Goal: Communication & Community: Answer question/provide support

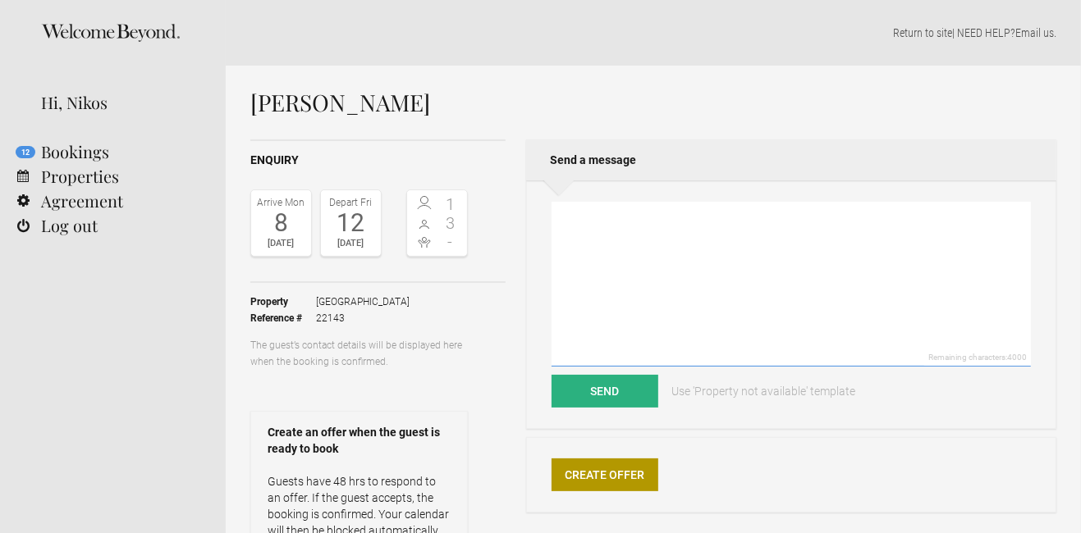
click at [606, 264] on textarea at bounding box center [790, 284] width 479 height 165
paste textarea "Dear, At the time, there is noone to reply your email till tomorrow morning. Pl…"
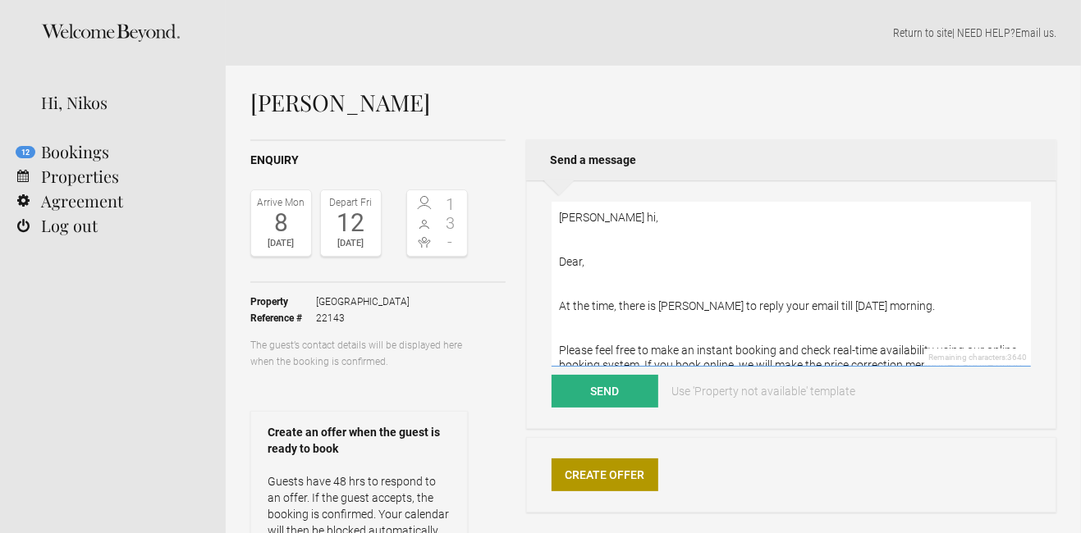
click at [587, 264] on textarea "Serena hi, Dear, At the time, there is noone to reply your email till tomorrow …" at bounding box center [790, 284] width 479 height 165
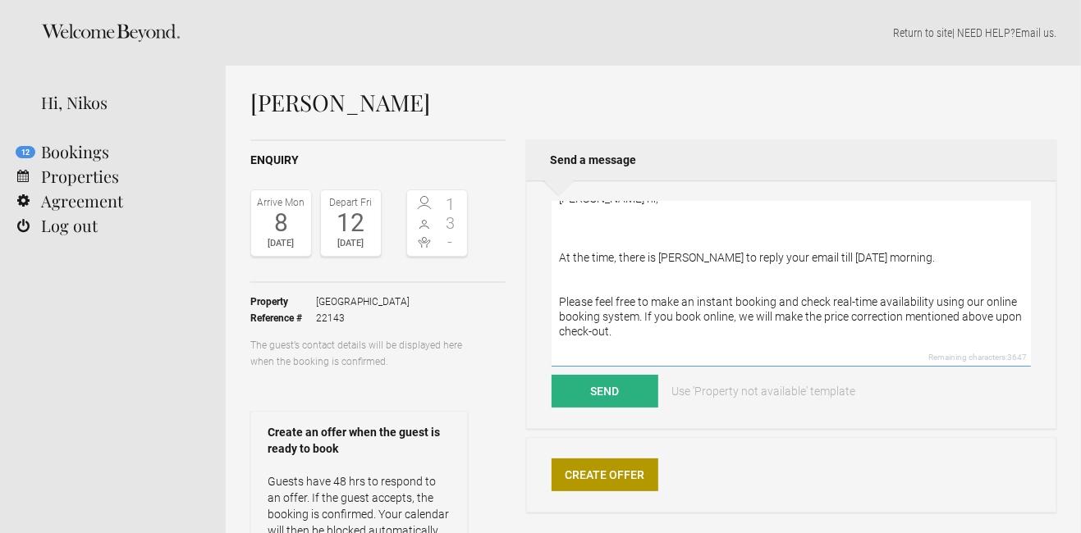
scroll to position [24, 0]
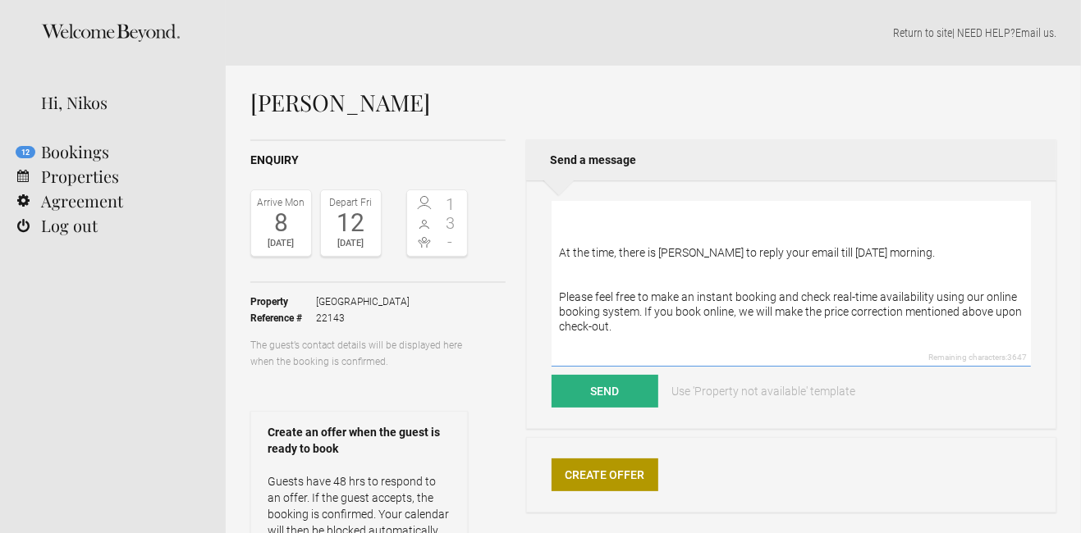
click at [639, 314] on textarea "Serena hi, At the time, there is noone to reply your email till tomorrow mornin…" at bounding box center [790, 284] width 479 height 165
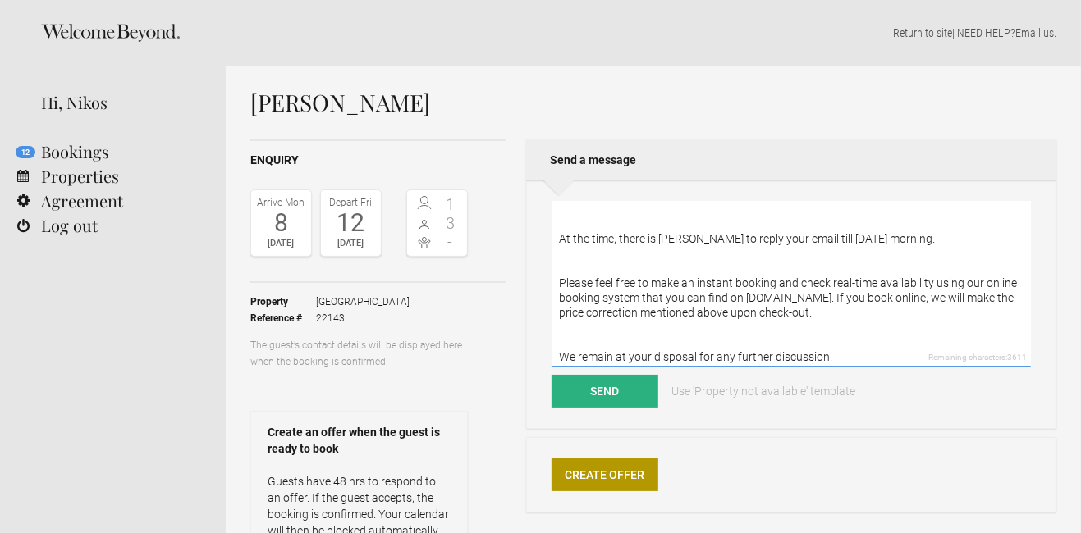
scroll to position [44, 0]
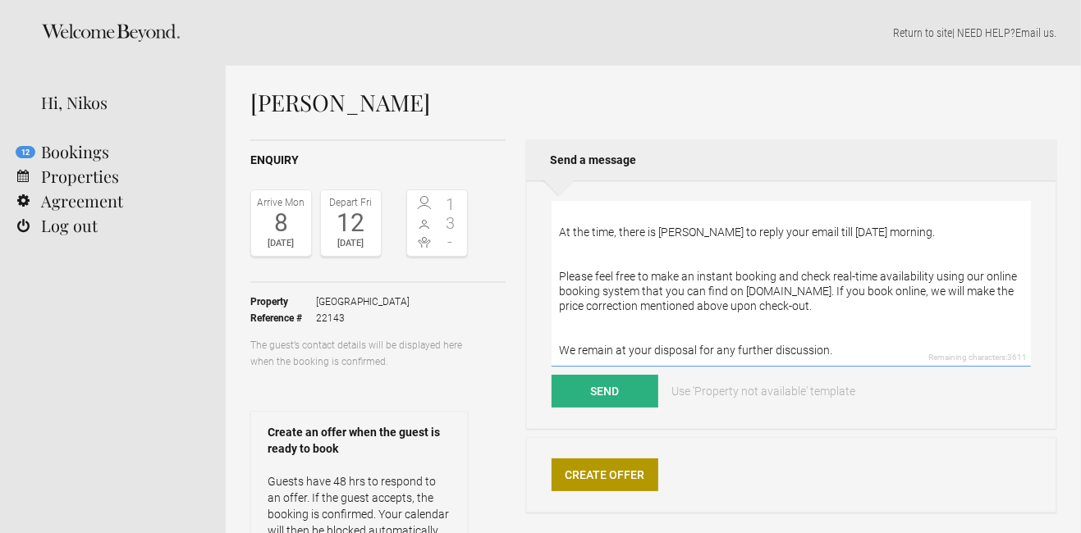
drag, startPoint x: 839, startPoint y: 289, endPoint x: 839, endPoint y: 303, distance: 13.9
click at [839, 303] on textarea "Serena hi, At the time, there is noone to reply your email till tomorrow mornin…" at bounding box center [790, 284] width 479 height 165
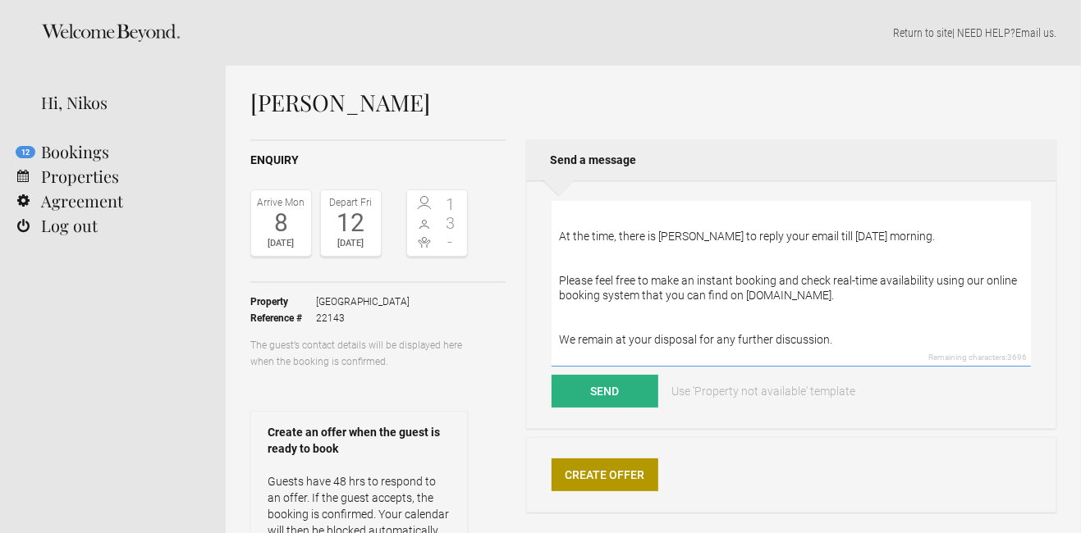
scroll to position [34, 0]
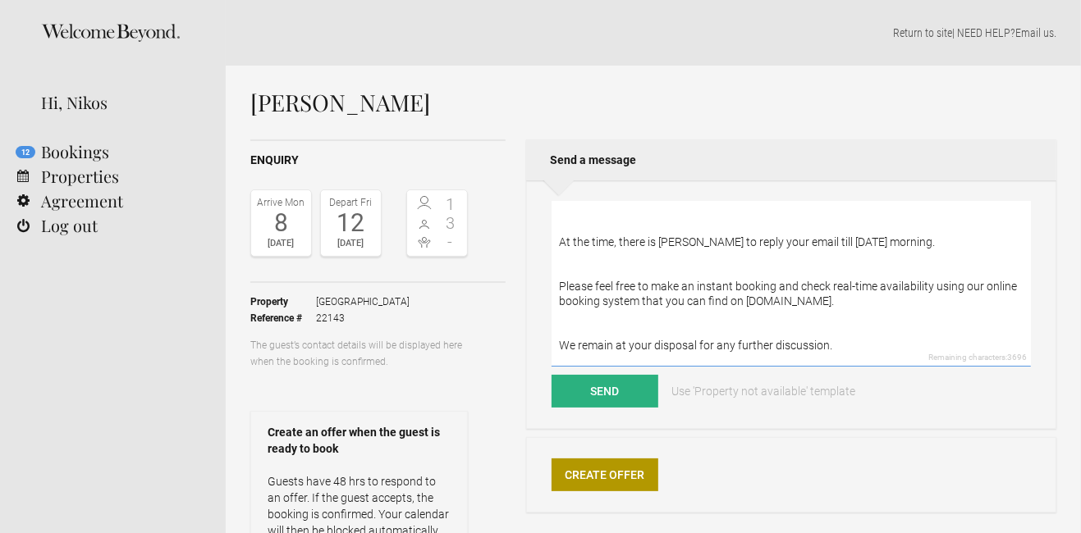
drag, startPoint x: 760, startPoint y: 242, endPoint x: 918, endPoint y: 234, distance: 158.6
click at [918, 234] on textarea "Serena hi, At the time, there is noone to reply your email till tomorrow mornin…" at bounding box center [790, 284] width 479 height 165
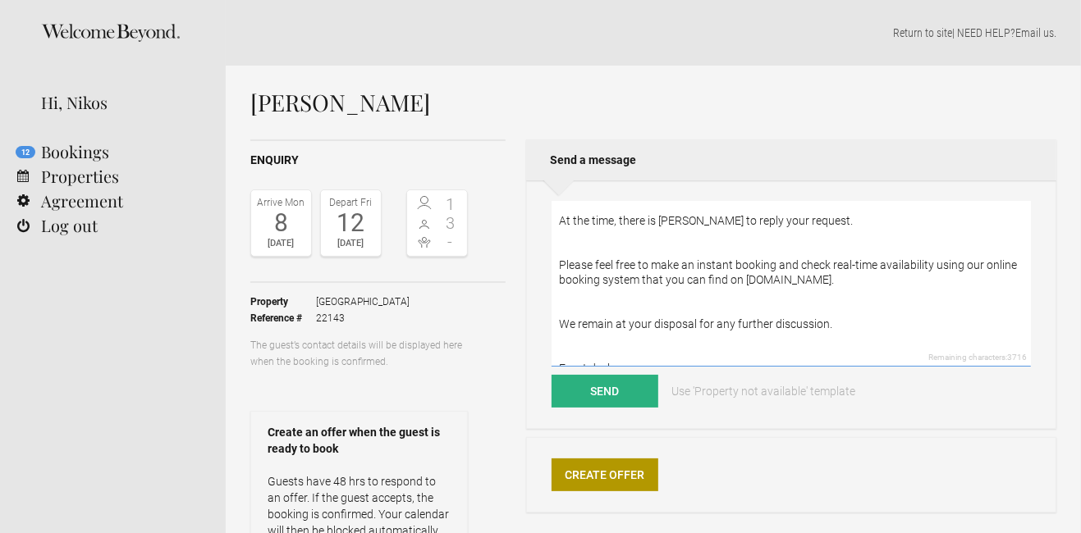
scroll to position [0, 0]
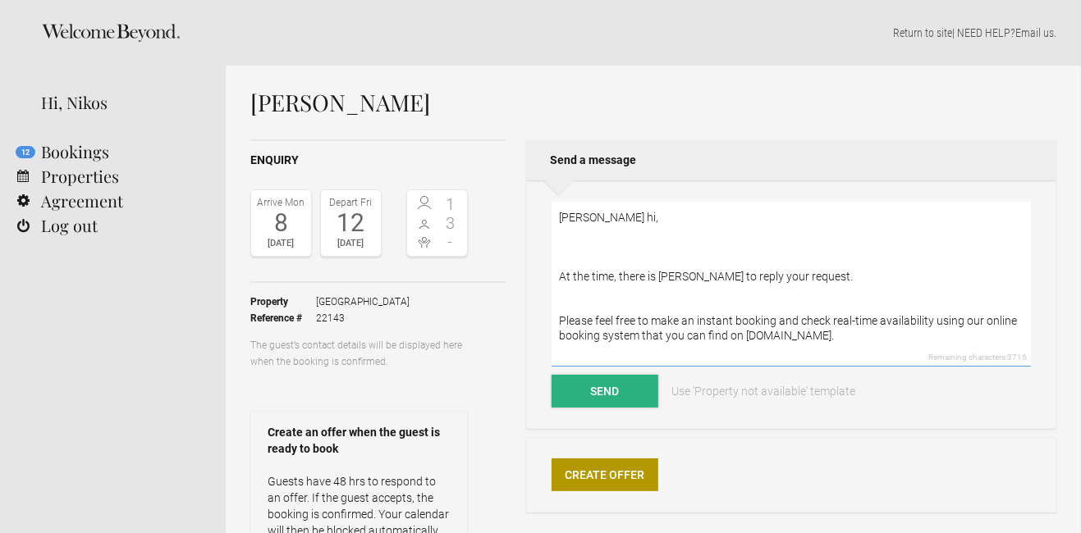
type textarea "Serena hi, At the time, there is noone to reply your request. Please feel free …"
click at [606, 391] on button "Send" at bounding box center [604, 391] width 107 height 33
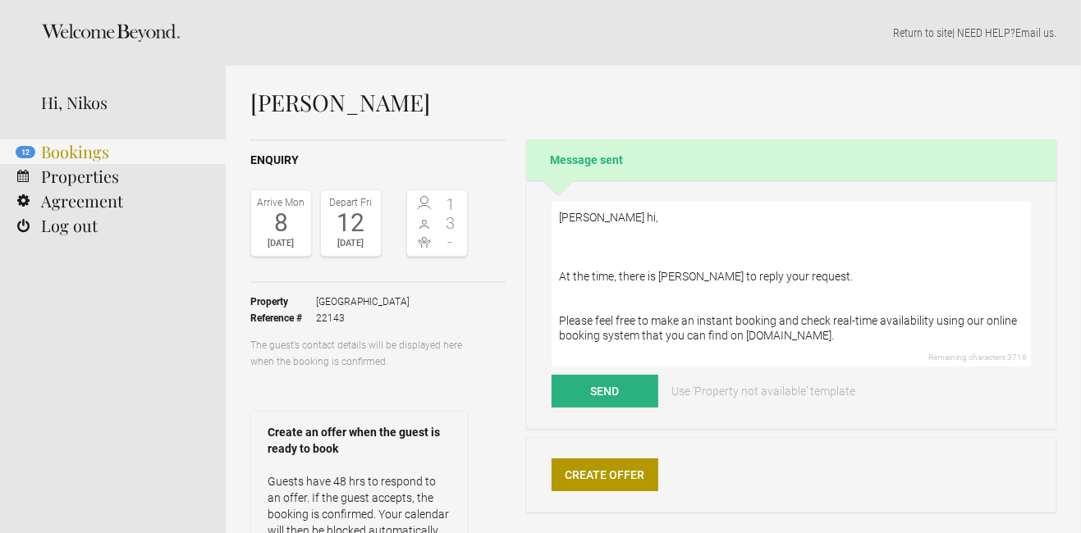
click at [78, 158] on link "12 Bookings" at bounding box center [113, 151] width 226 height 25
